Goal: Information Seeking & Learning: Learn about a topic

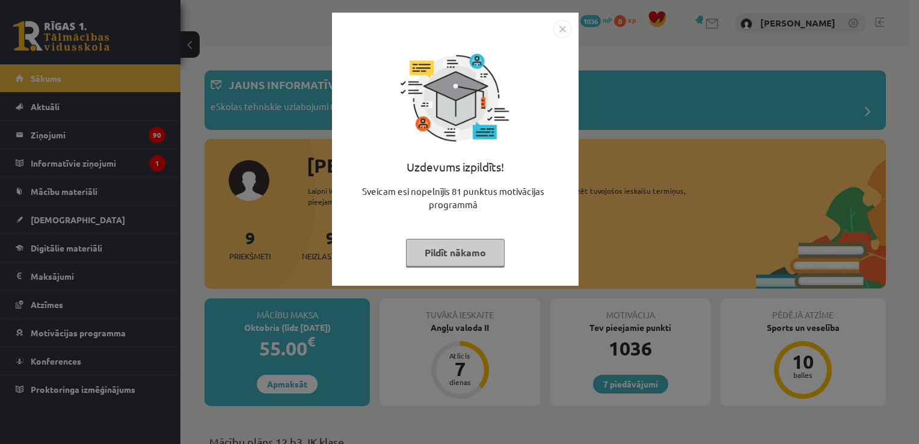
click at [560, 20] on img "Close" at bounding box center [563, 29] width 18 height 18
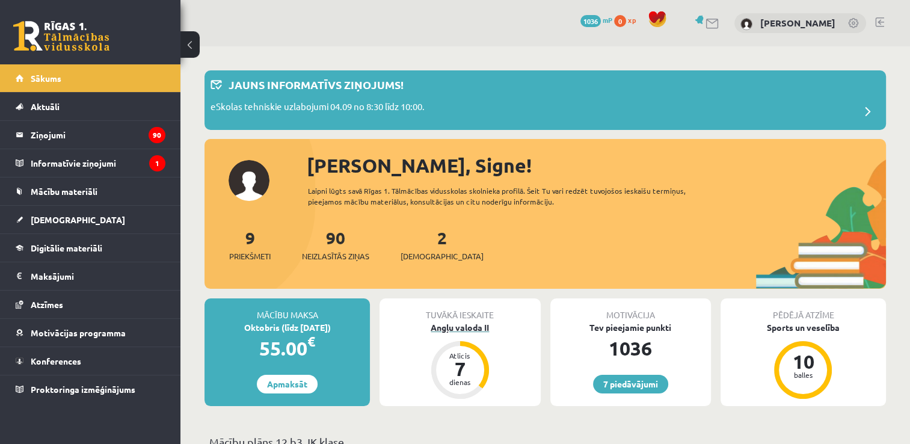
click at [462, 341] on div "Tuvākā ieskaite Angļu valoda II Atlicis 7 dienas" at bounding box center [460, 352] width 161 height 108
drag, startPoint x: 416, startPoint y: 244, endPoint x: 424, endPoint y: 246, distance: 7.6
click at [424, 246] on div "2 Ieskaites" at bounding box center [442, 243] width 83 height 37
click at [424, 246] on link "2 Ieskaites" at bounding box center [442, 244] width 83 height 35
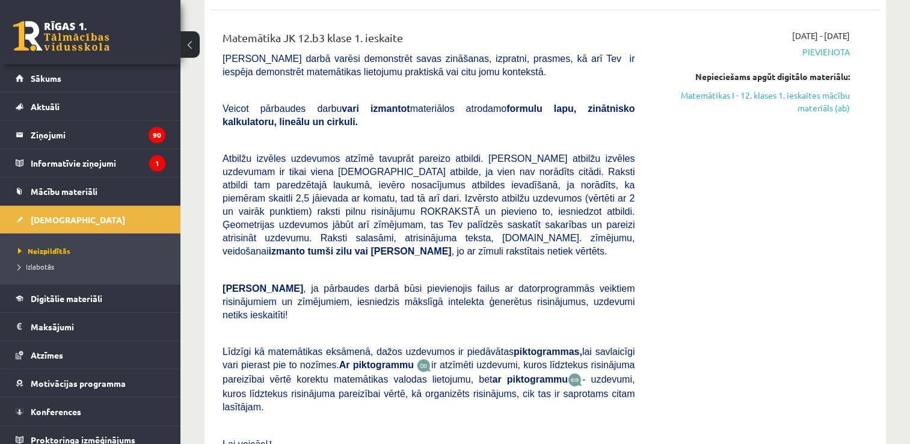
scroll to position [313, 0]
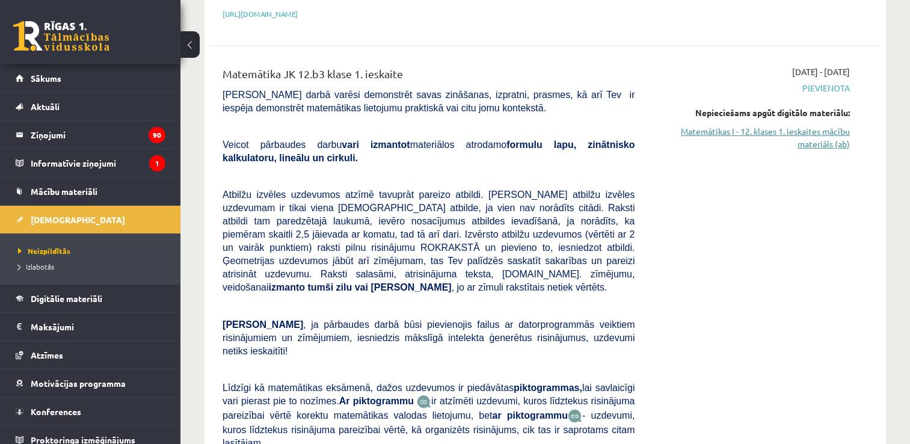
click at [794, 125] on link "Matemātikas I - 12. klases 1. ieskaites mācību materiāls (ab)" at bounding box center [751, 137] width 197 height 25
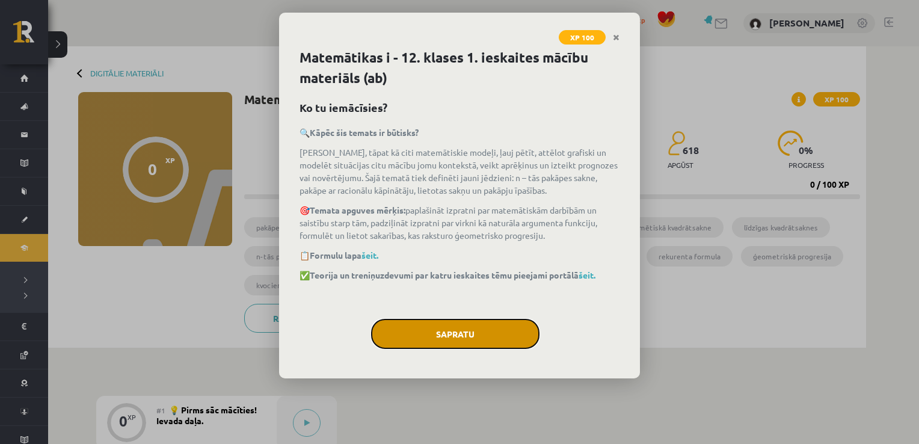
click at [409, 343] on button "Sapratu" at bounding box center [455, 334] width 168 height 30
